Goal: Task Accomplishment & Management: Use online tool/utility

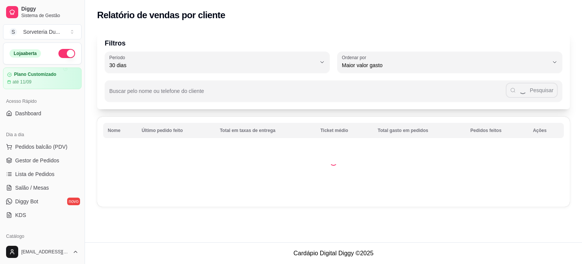
select select "30"
select select "HIGHEST_TOTAL_SPENT_WITH_ORDERS"
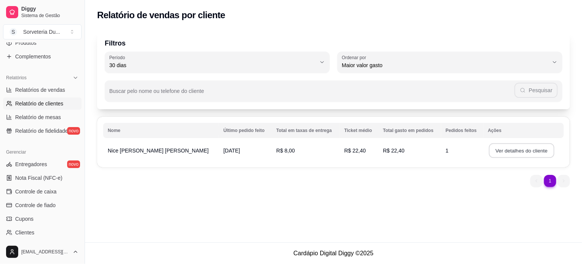
click at [529, 152] on button "Ver detalhes do cliente" at bounding box center [521, 150] width 65 height 15
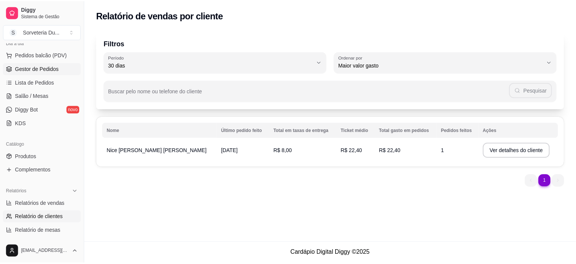
scroll to position [54, 0]
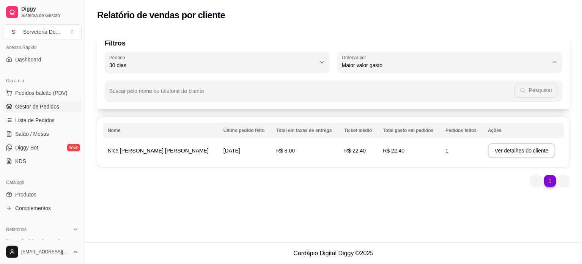
click at [49, 108] on span "Gestor de Pedidos" at bounding box center [37, 107] width 44 height 8
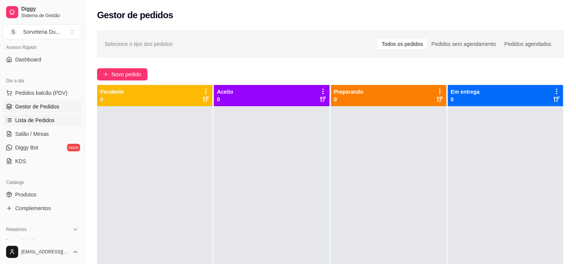
click at [28, 121] on span "Lista de Pedidos" at bounding box center [34, 120] width 39 height 8
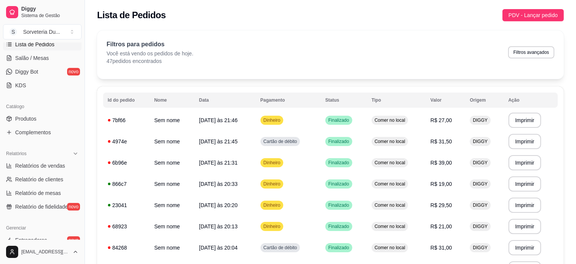
scroll to position [168, 0]
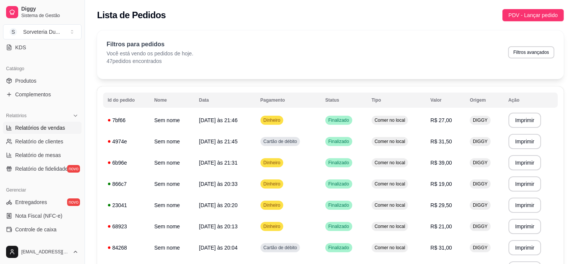
click at [45, 129] on span "Relatórios de vendas" at bounding box center [40, 128] width 50 height 8
select select "ALL"
select select "0"
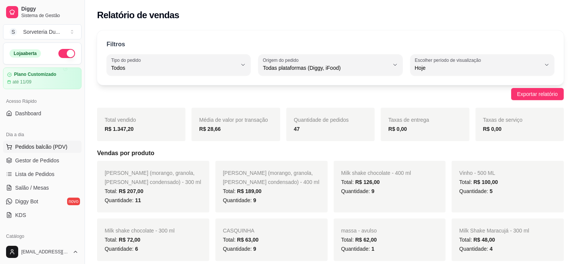
click at [52, 150] on button "Pedidos balcão (PDV)" at bounding box center [42, 147] width 79 height 12
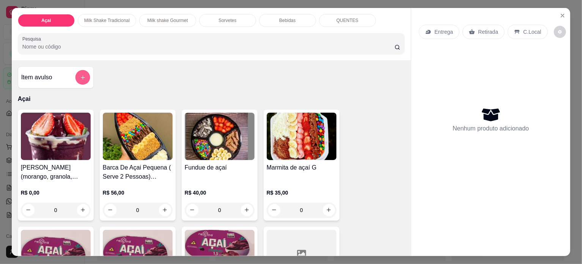
click at [83, 74] on button "add-separate-item" at bounding box center [82, 77] width 15 height 15
